Goal: Task Accomplishment & Management: Manage account settings

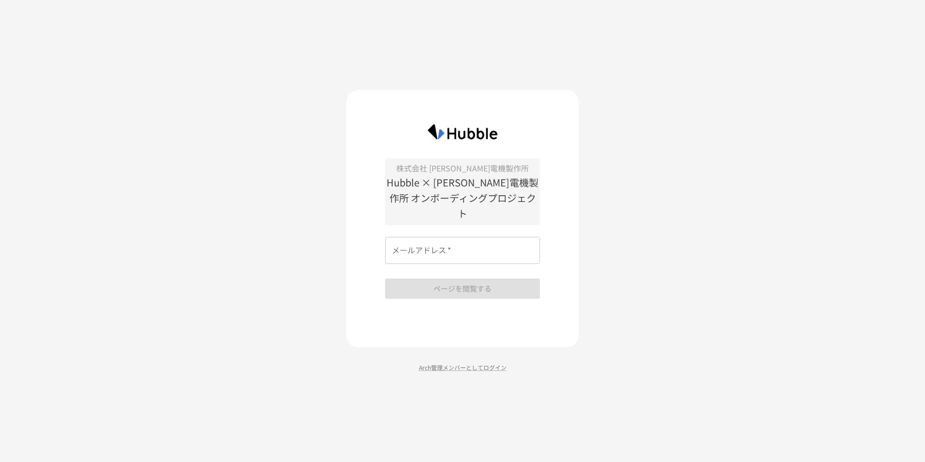
click at [425, 246] on input "メールアドレス   *" at bounding box center [462, 250] width 155 height 27
click at [304, 246] on div "株式会社 戸上電機製作所 Hubble × 戸上電機製作所 オンボーディングプロジェクト メールアドレス   * メールアドレス   * ページを閲覧する A…" at bounding box center [462, 231] width 925 height 462
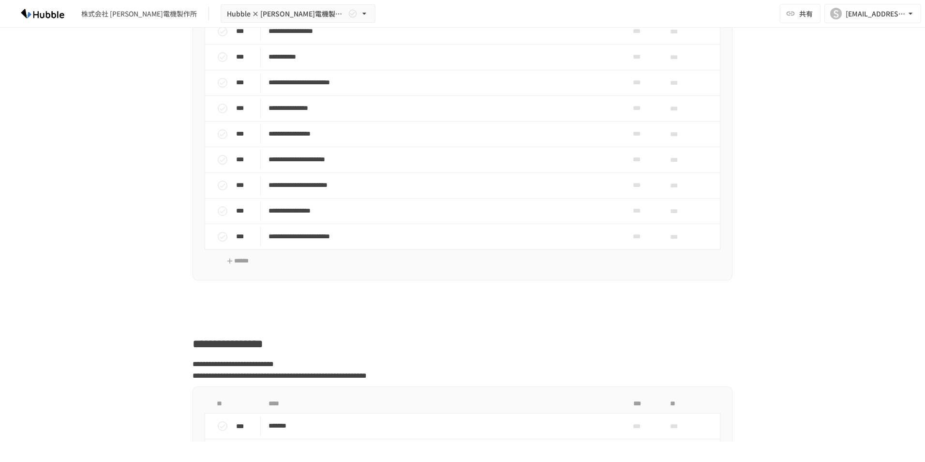
scroll to position [1307, 0]
